Goal: Task Accomplishment & Management: Complete application form

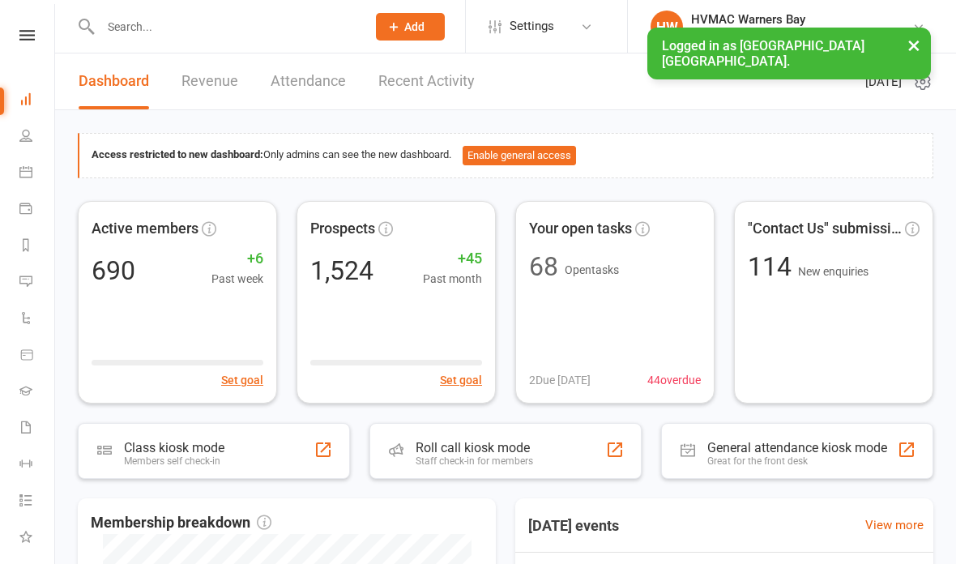
click at [233, 30] on input "text" at bounding box center [225, 26] width 259 height 23
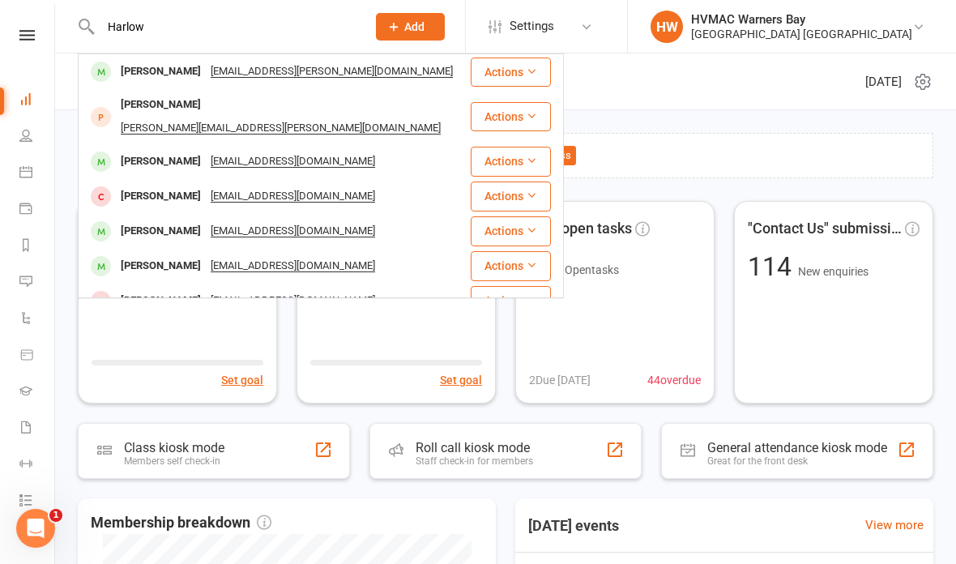
type input "Harlow"
click at [397, 77] on div "[PERSON_NAME] [PERSON_NAME][EMAIL_ADDRESS][DOMAIN_NAME]" at bounding box center [274, 71] width 390 height 33
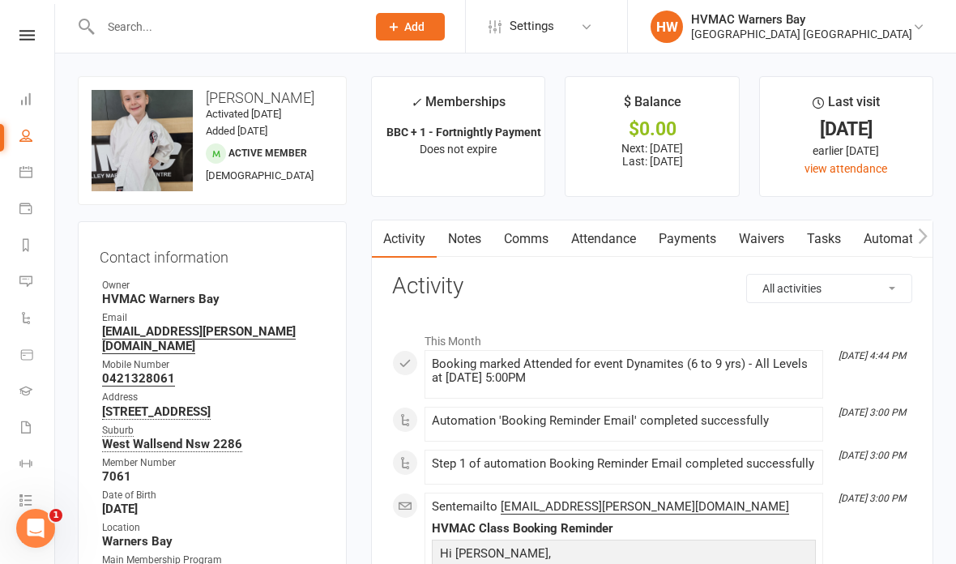
click at [760, 234] on link "Waivers" at bounding box center [762, 238] width 68 height 37
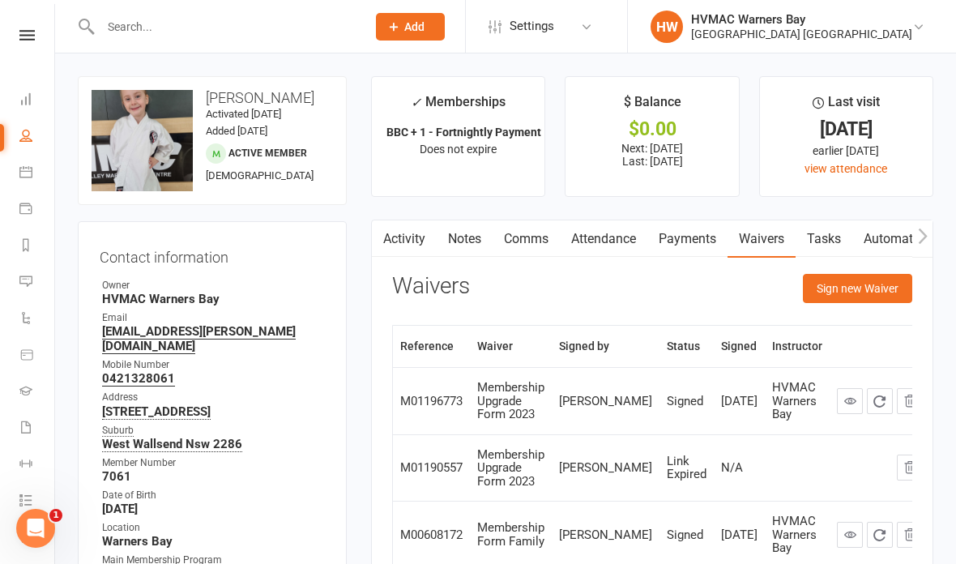
click at [859, 283] on button "Sign new Waiver" at bounding box center [857, 288] width 109 height 29
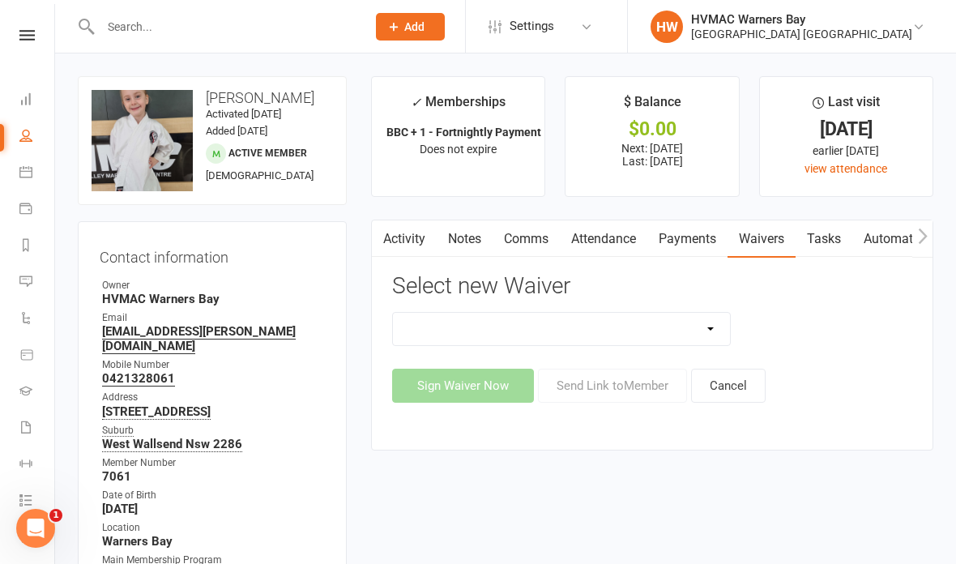
click at [641, 331] on select "Cancellation Form Cancellation Form - Kinder Kicks Fitness Challenge Goals Asse…" at bounding box center [561, 329] width 337 height 32
select select "5751"
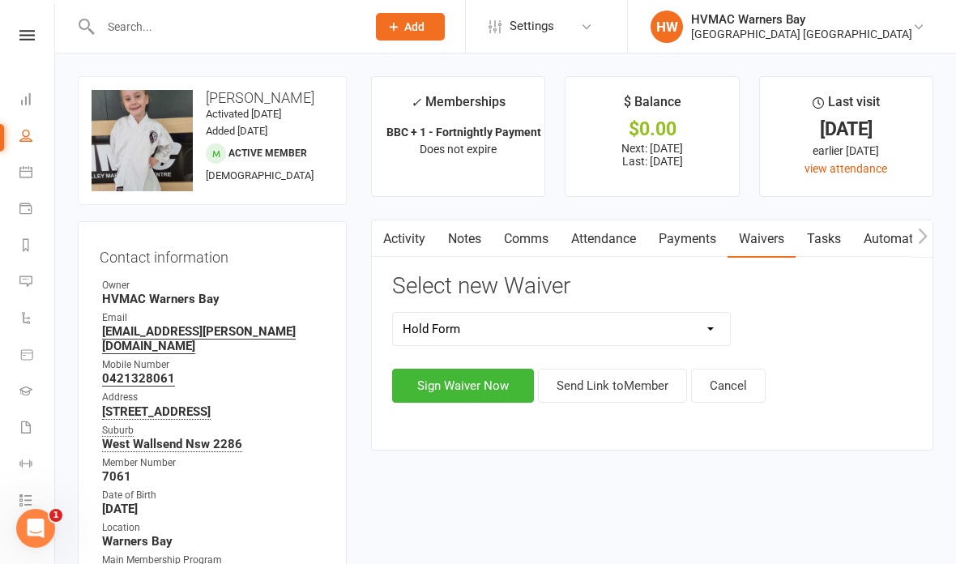
click at [473, 351] on div "Cancellation Form Cancellation Form - Kinder Kicks Fitness Challenge Goals Asse…" at bounding box center [652, 357] width 520 height 91
click at [460, 383] on button "Sign Waiver Now" at bounding box center [463, 386] width 142 height 34
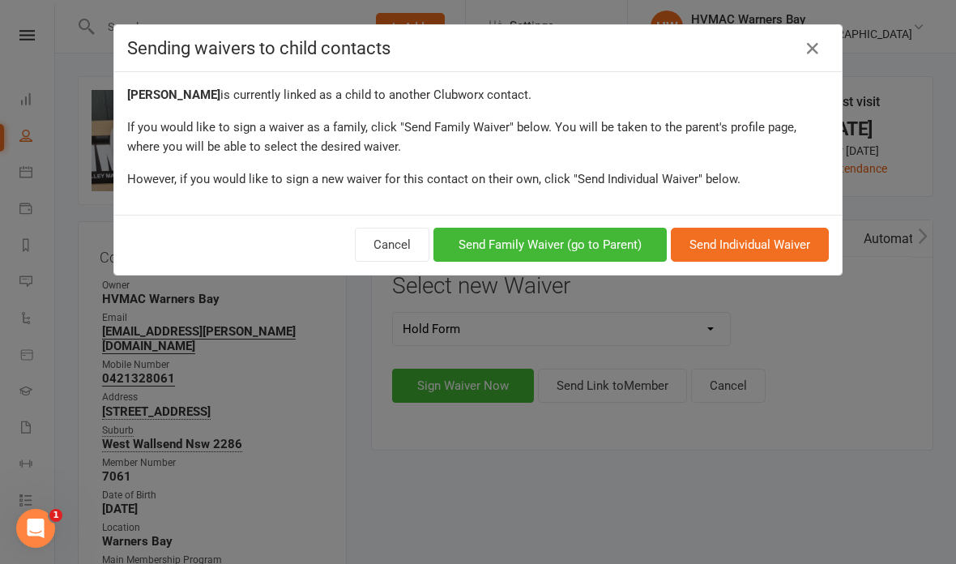
click at [592, 237] on button "Send Family Waiver (go to Parent)" at bounding box center [550, 245] width 233 height 34
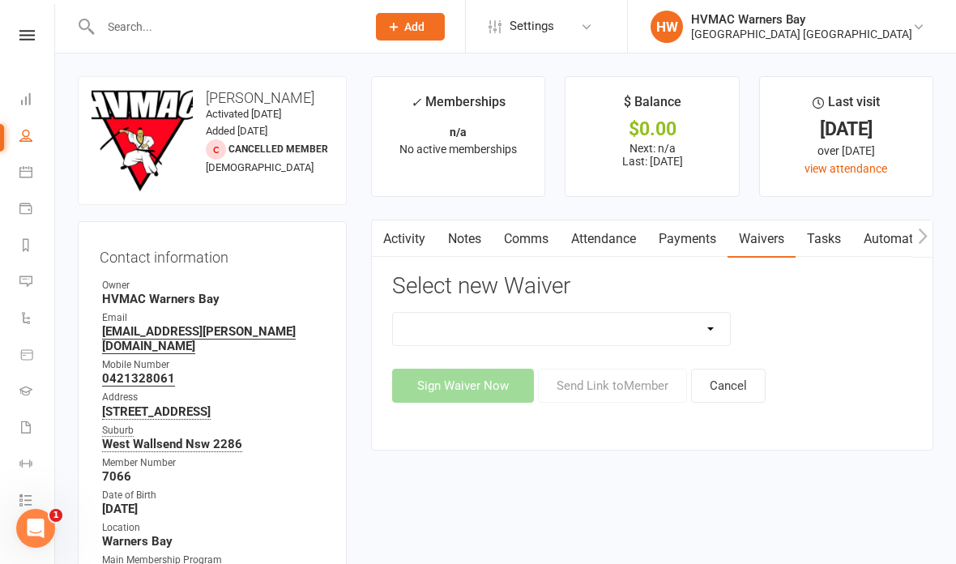
click at [620, 322] on select "Cancellation Form Cancellation Form - Kinder Kicks Fitness Challenge Goals Asse…" at bounding box center [561, 329] width 337 height 32
select select "5751"
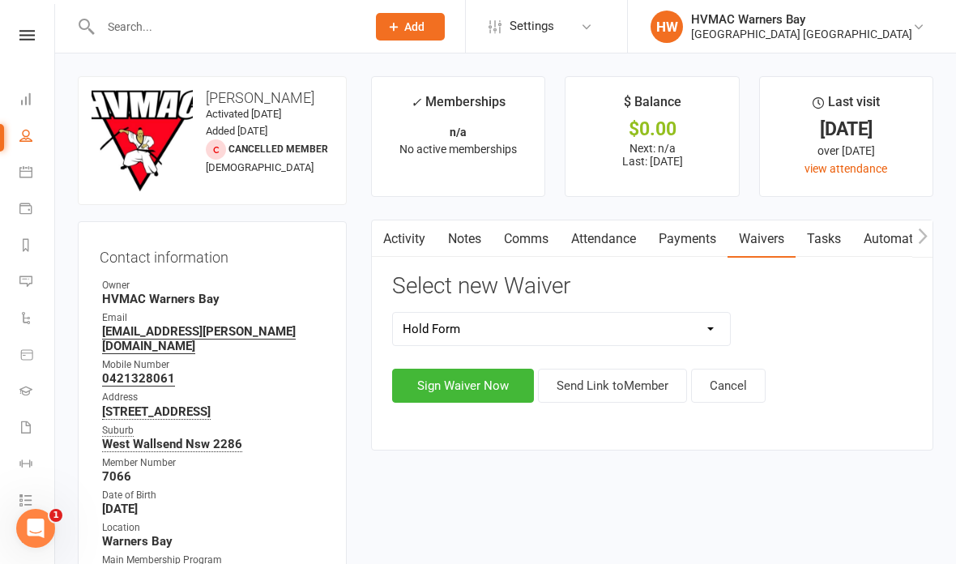
click at [468, 379] on button "Sign Waiver Now" at bounding box center [463, 386] width 142 height 34
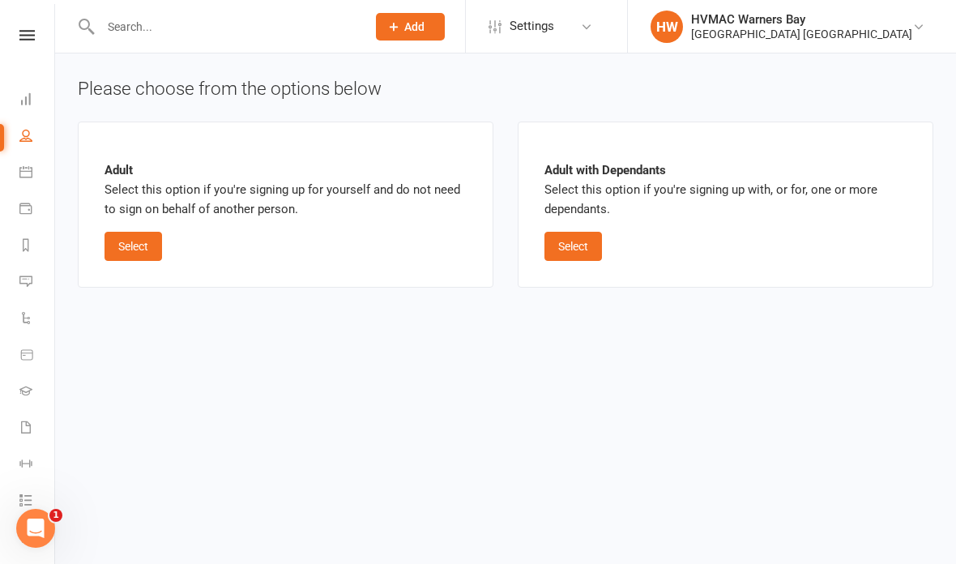
click at [571, 251] on button "Select" at bounding box center [574, 246] width 58 height 29
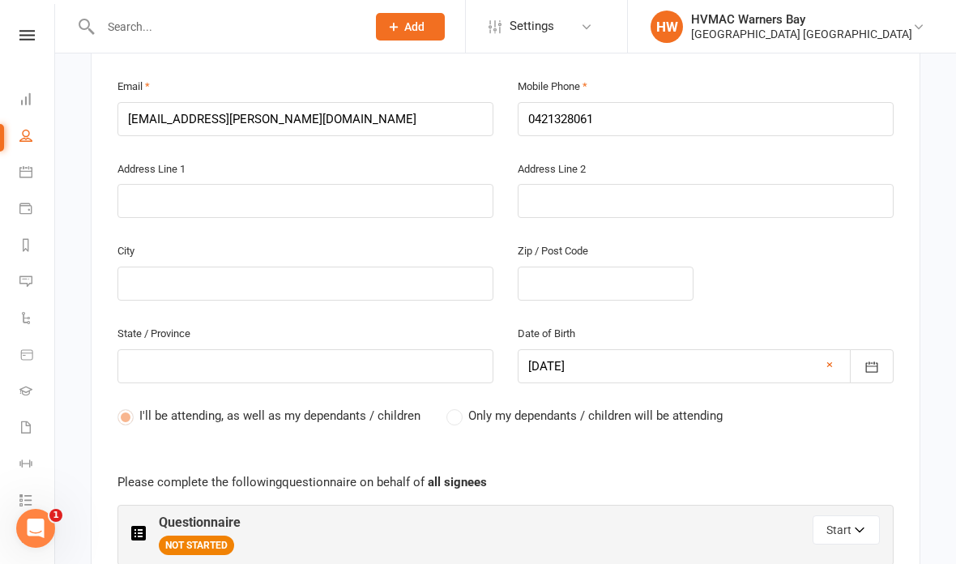
scroll to position [614, 0]
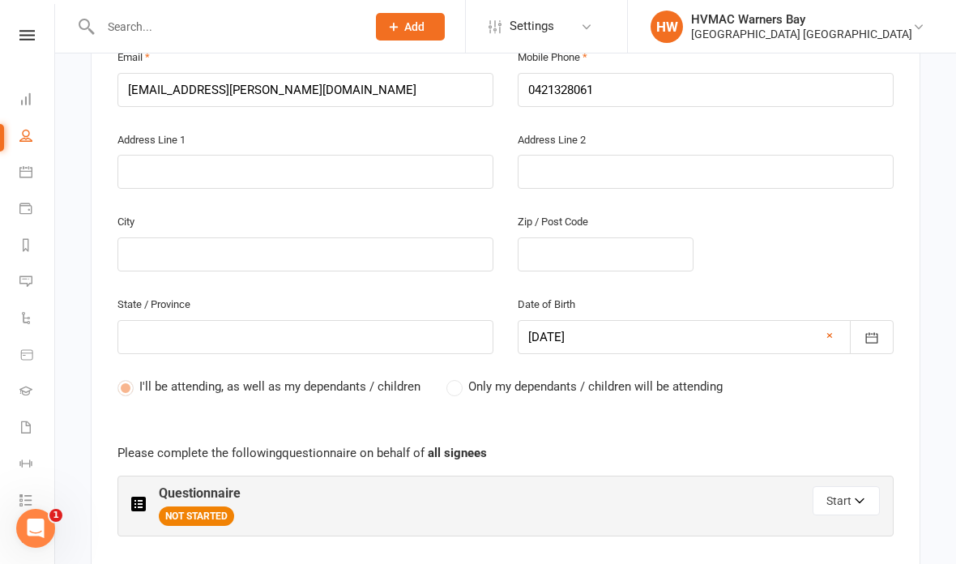
click at [463, 377] on label "Only my dependants / children will be attending" at bounding box center [585, 386] width 276 height 19
click at [452, 393] on div "I'll be attending, as well as my dependants / children Only my dependants / chi…" at bounding box center [506, 399] width 777 height 44
click at [453, 387] on div "I'll be attending, as well as my dependants / children Only my dependants / chi…" at bounding box center [506, 399] width 777 height 44
click at [455, 389] on div "I'll be attending, as well as my dependants / children Only my dependants / chi…" at bounding box center [506, 399] width 777 height 44
click at [437, 398] on div "I'll be attending, as well as my dependants / children Only my dependants / chi…" at bounding box center [506, 399] width 777 height 44
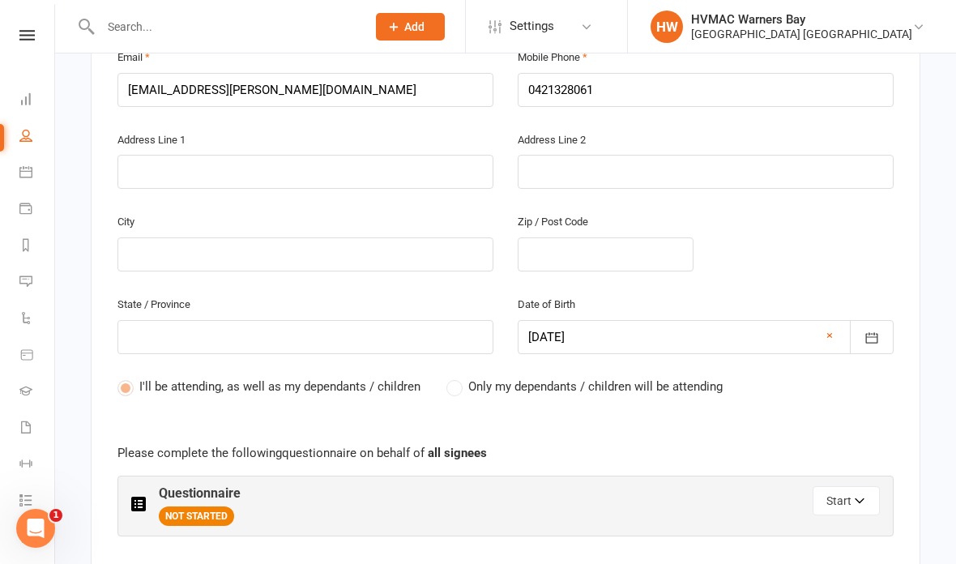
click at [871, 486] on button "Start" at bounding box center [846, 500] width 67 height 29
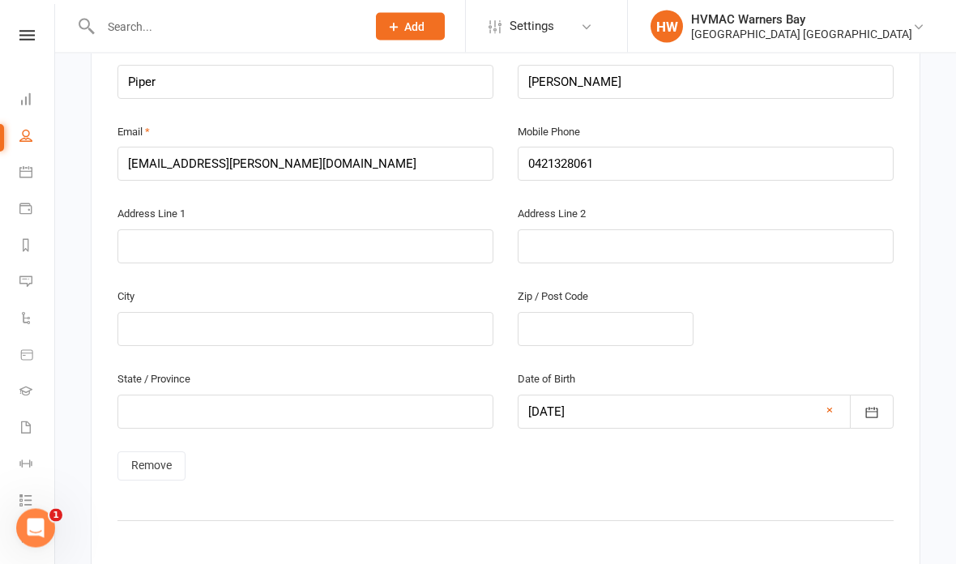
click at [167, 452] on link "Remove" at bounding box center [152, 466] width 68 height 29
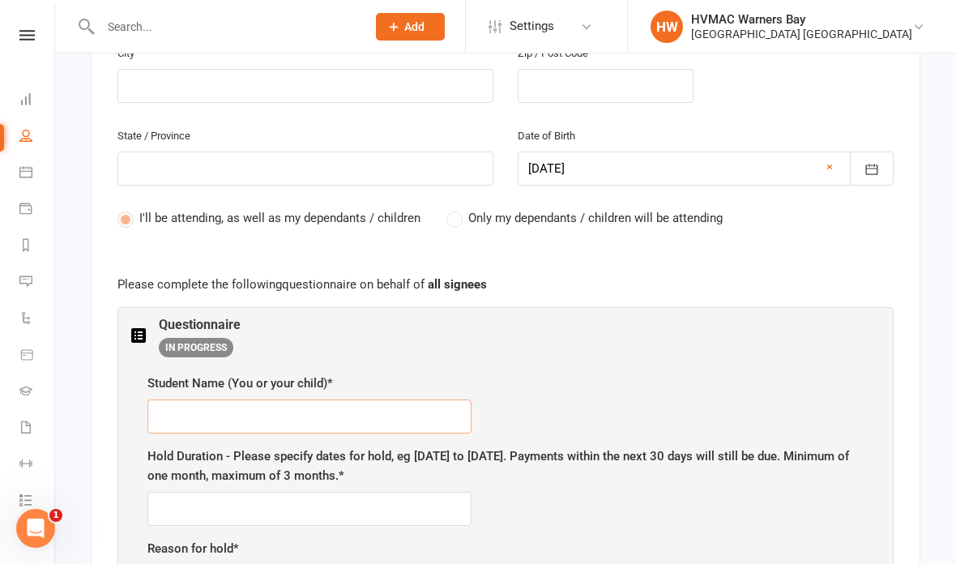
click at [309, 403] on input "text" at bounding box center [310, 417] width 324 height 34
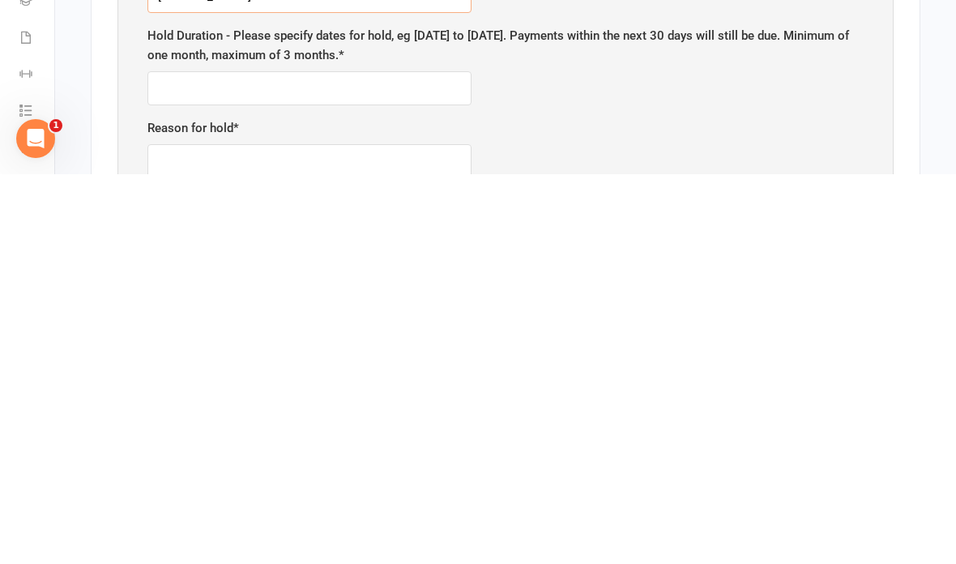
scroll to position [815, 0]
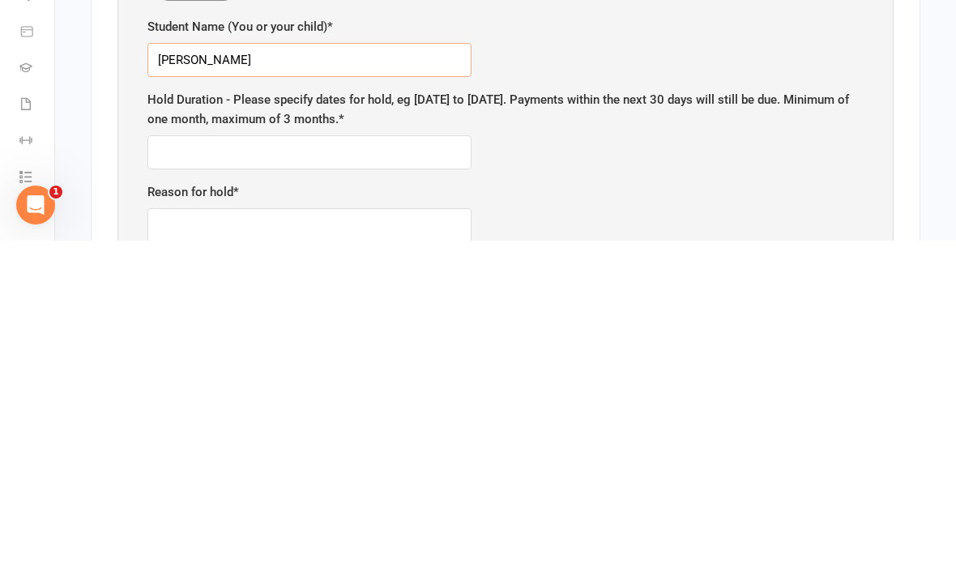
click at [211, 366] on input "[PERSON_NAME]" at bounding box center [310, 383] width 324 height 34
click at [217, 366] on input "[PERSON_NAME]" at bounding box center [310, 383] width 324 height 34
type input "[PERSON_NAME]"
click at [368, 413] on label "Hold Duration - Please specify dates for hold, eg [DATE] to [DATE]. Payments wi…" at bounding box center [506, 432] width 717 height 39
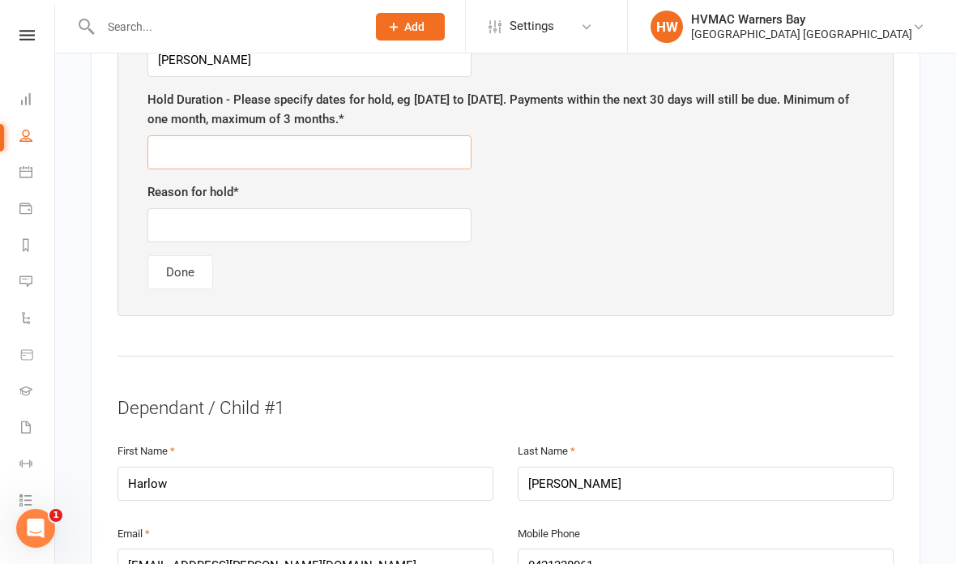
click at [383, 139] on input "text" at bounding box center [310, 152] width 324 height 34
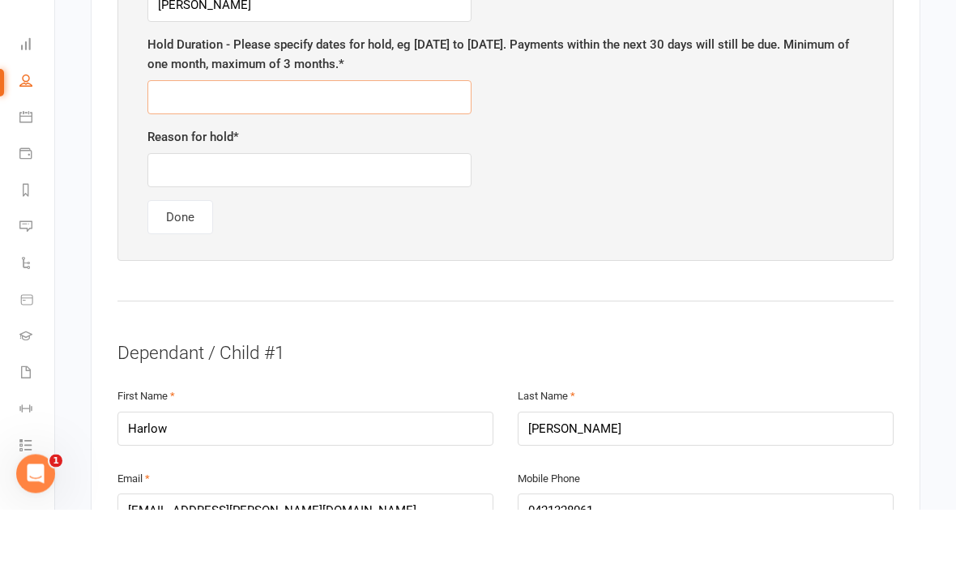
type input "F"
type input "1 month, 27/10-1/12"
click at [392, 208] on input "text" at bounding box center [310, 225] width 324 height 34
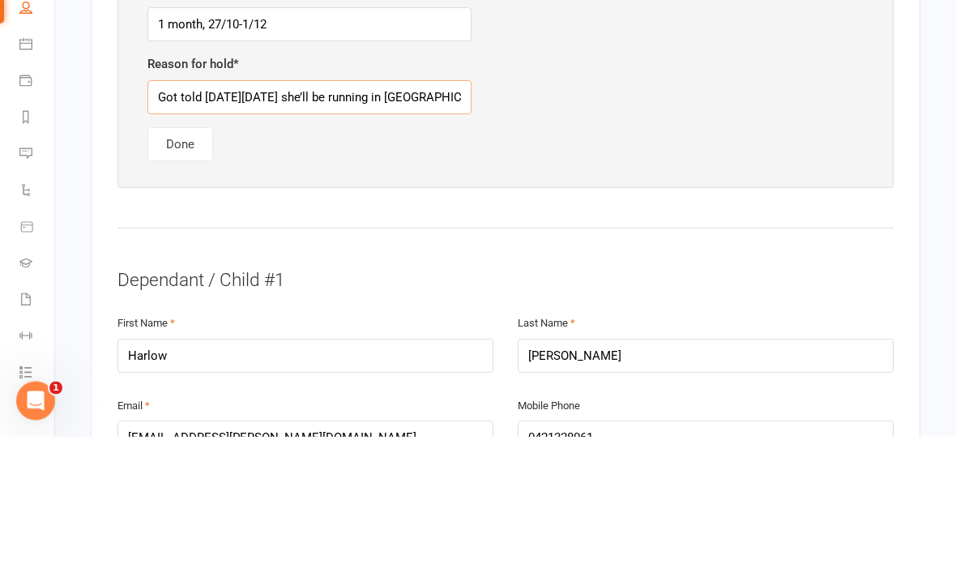
type input "Got told [DATE][DATE] she’ll be running in [GEOGRAPHIC_DATA] for state and star…"
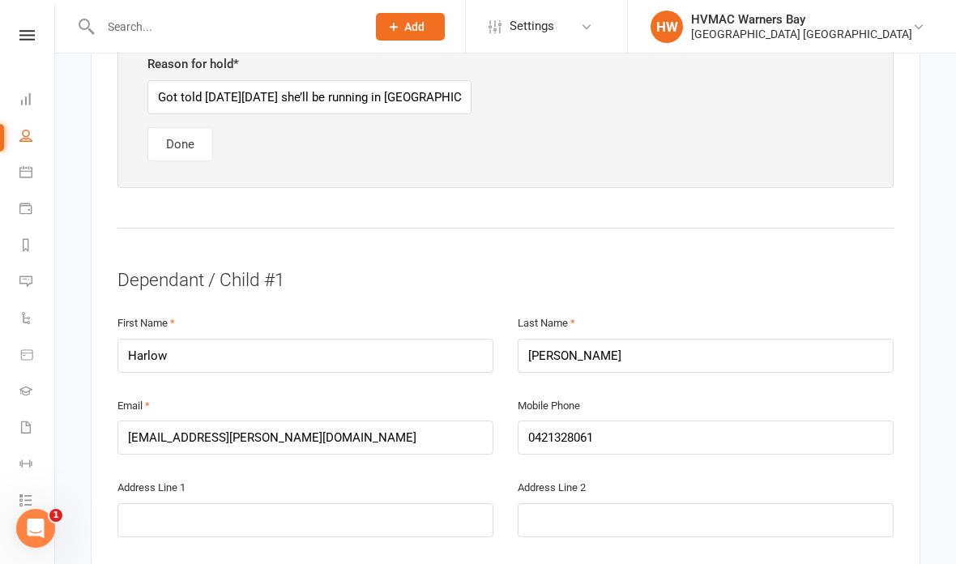
click at [167, 140] on button "Done" at bounding box center [181, 144] width 66 height 34
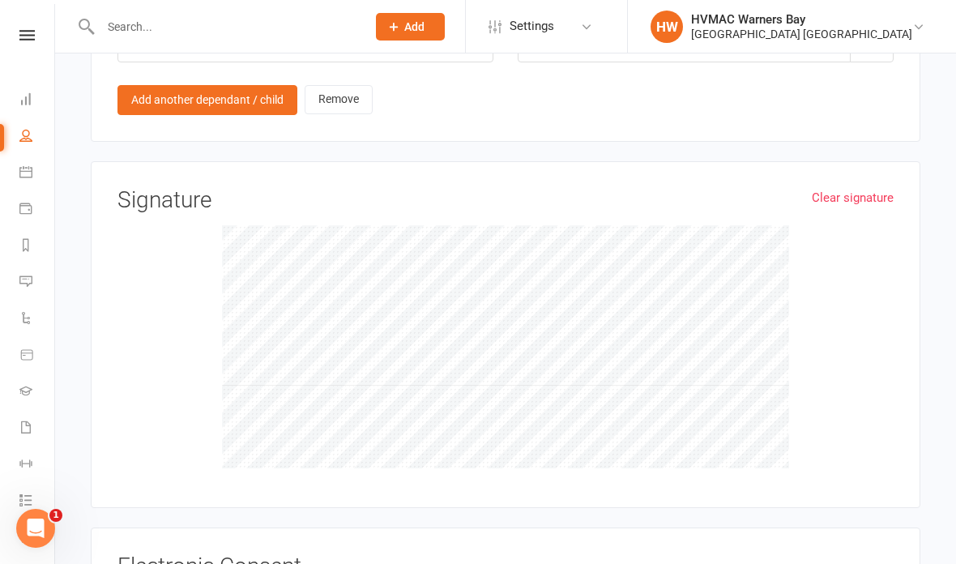
scroll to position [1620, 0]
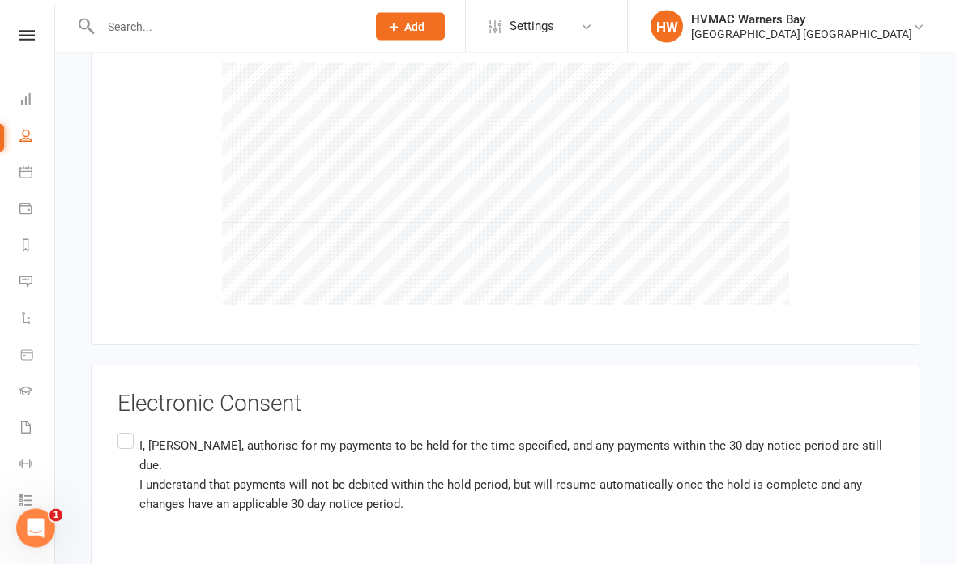
click at [130, 430] on label "I, [PERSON_NAME] , authorise for my payments to be held for the time specified,…" at bounding box center [506, 475] width 777 height 90
click at [128, 430] on input "I, [PERSON_NAME] , authorise for my payments to be held for the time specified,…" at bounding box center [123, 430] width 11 height 0
